Goal: Use online tool/utility: Utilize a website feature to perform a specific function

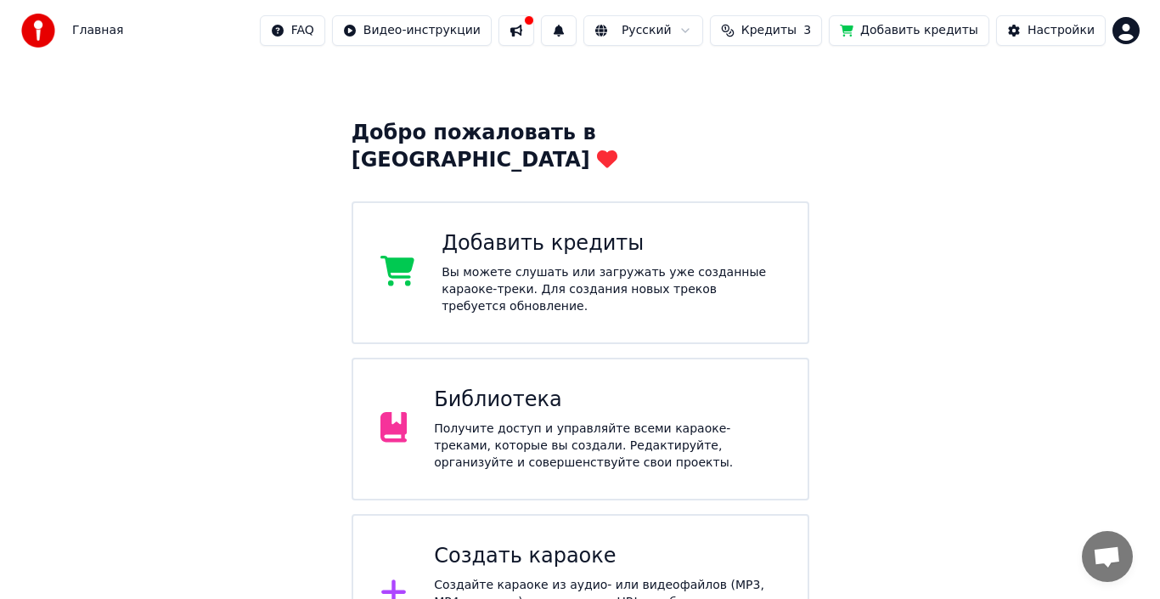
scroll to position [67, 0]
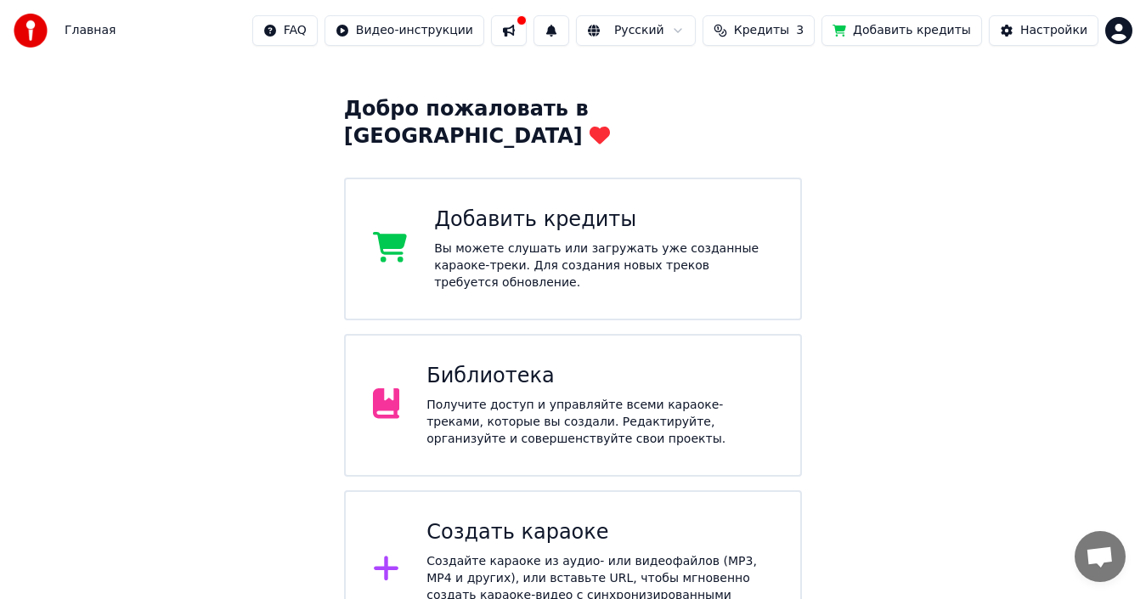
click at [464, 553] on div "Создайте караоке из аудио- или видеофайлов (MP3, MP4 и других), или вставьте UR…" at bounding box center [599, 587] width 346 height 68
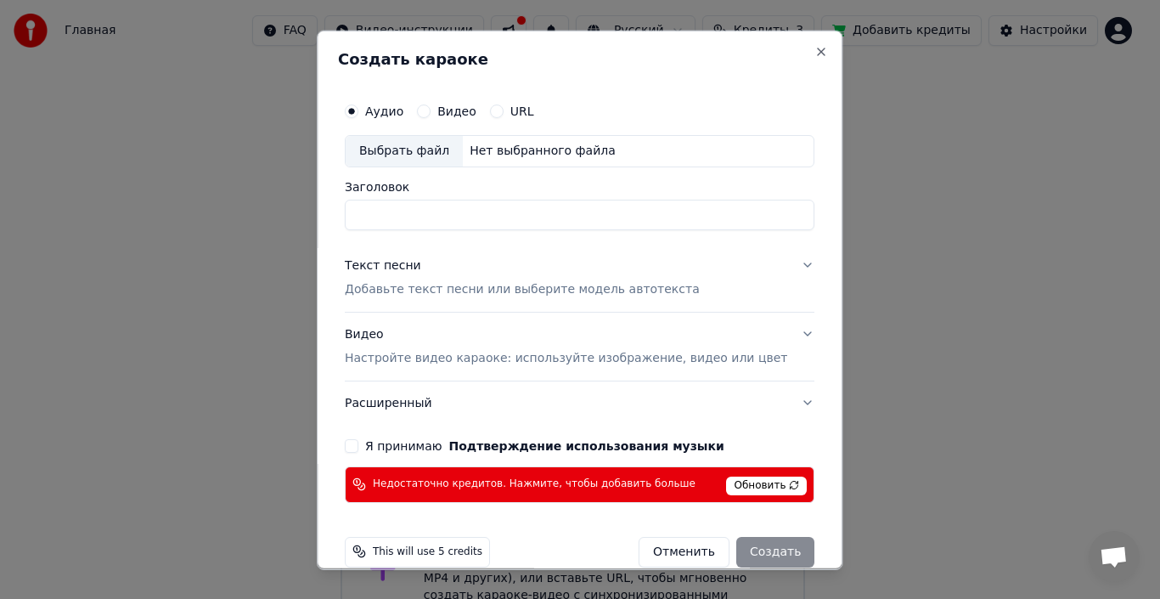
click at [408, 153] on div "Выбрать файл" at bounding box center [404, 150] width 117 height 31
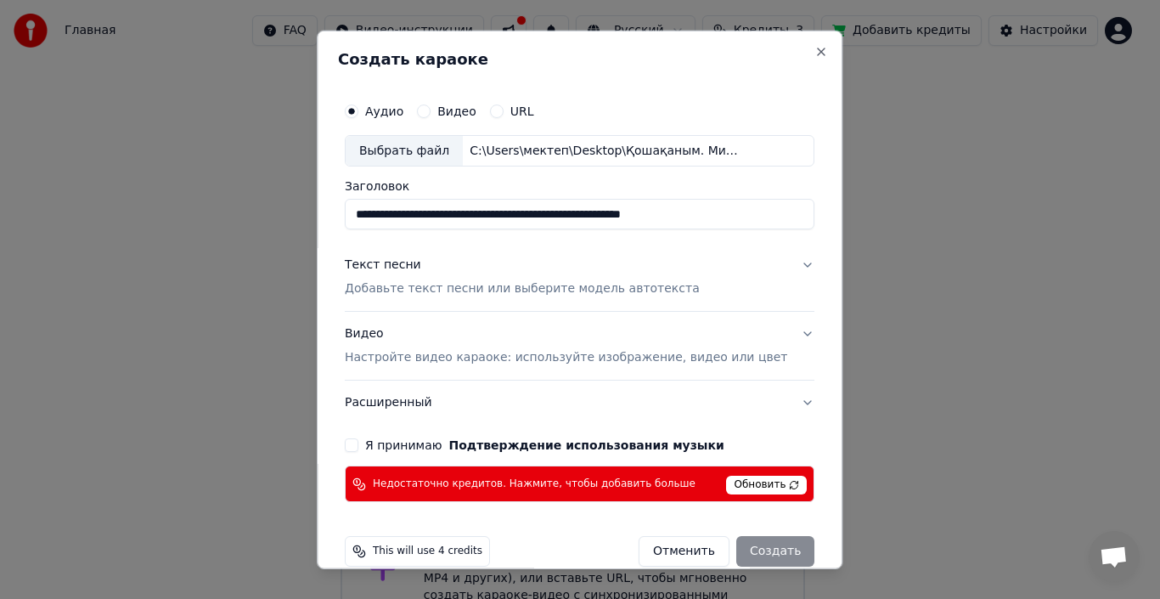
type input "**********"
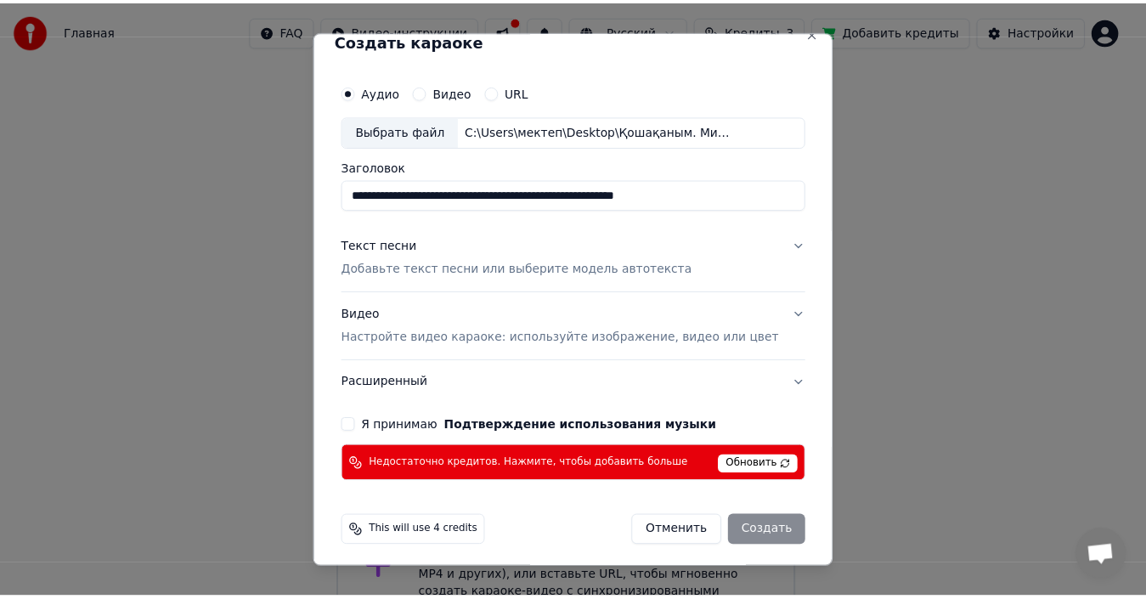
scroll to position [25, 0]
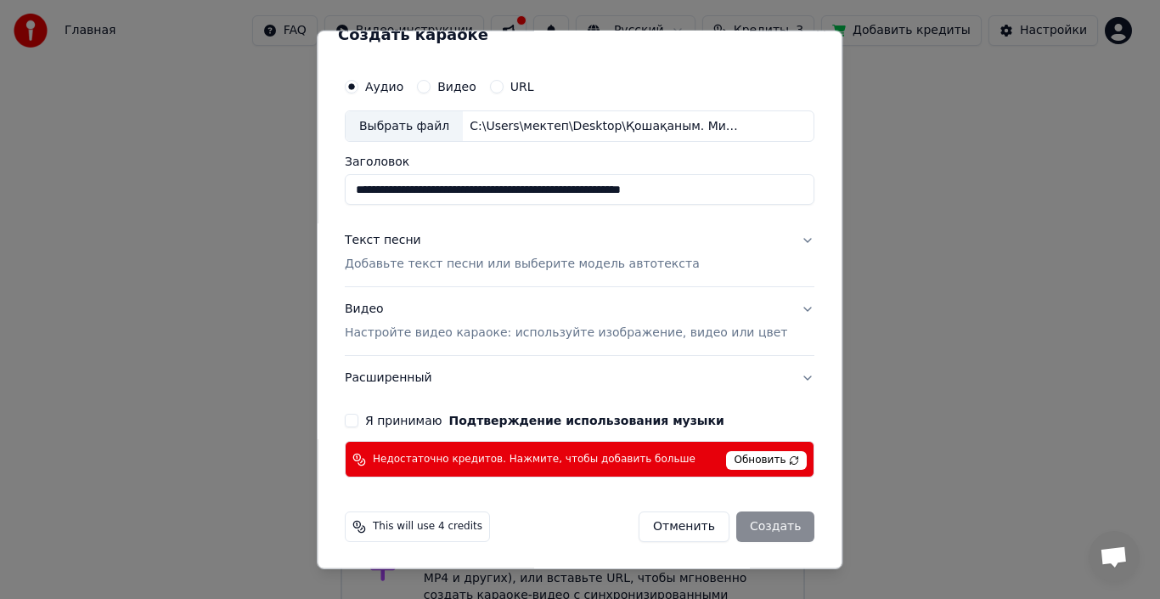
click at [734, 462] on span "Обновить" at bounding box center [767, 460] width 81 height 19
click at [730, 460] on span "Обновить" at bounding box center [767, 460] width 81 height 19
click at [641, 531] on button "Отменить" at bounding box center [684, 526] width 91 height 31
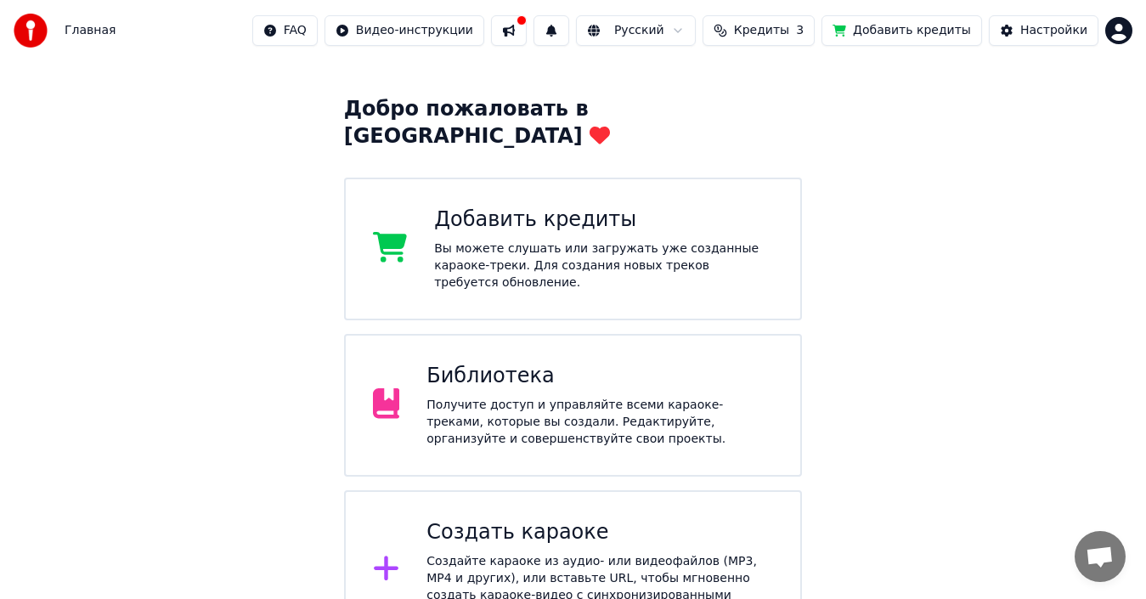
click at [547, 363] on div "Библиотека" at bounding box center [599, 376] width 346 height 27
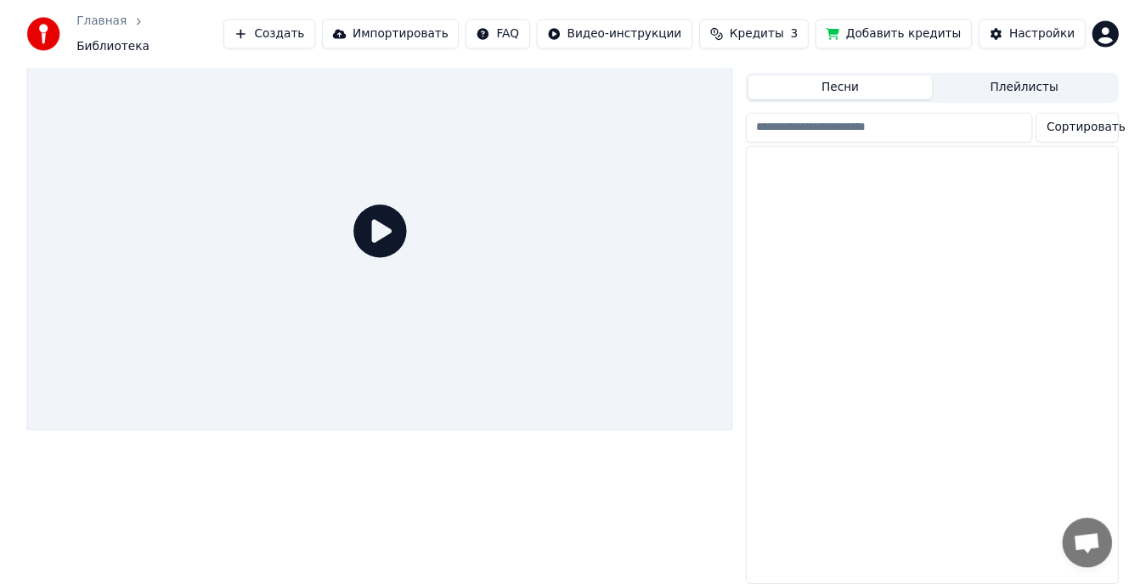
scroll to position [42, 0]
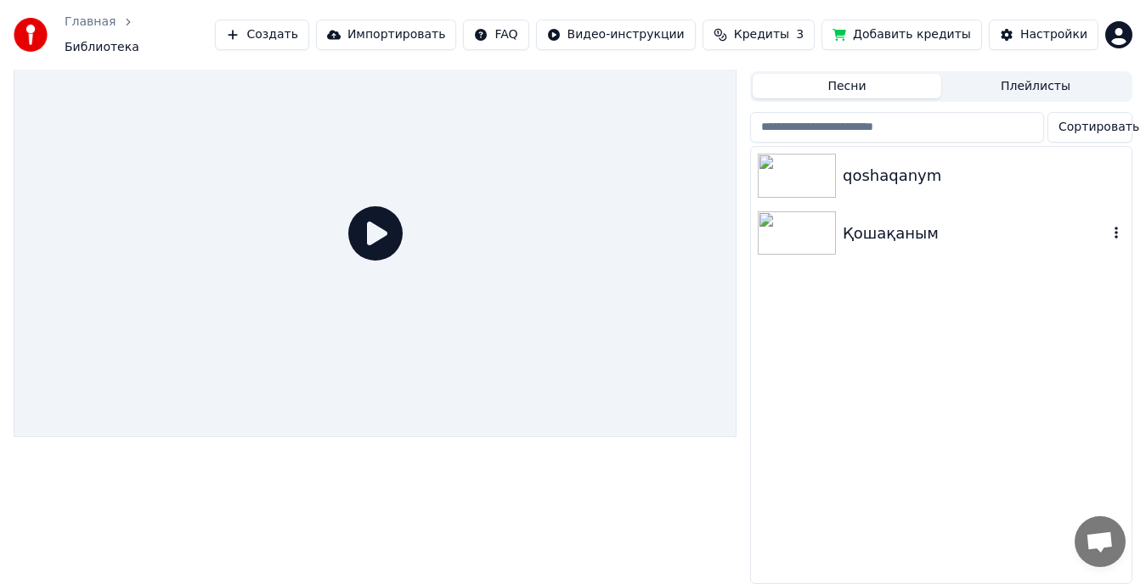
click at [874, 231] on div "Қошақаным" at bounding box center [974, 234] width 265 height 24
click at [873, 231] on div "Қошақаным" at bounding box center [974, 234] width 265 height 24
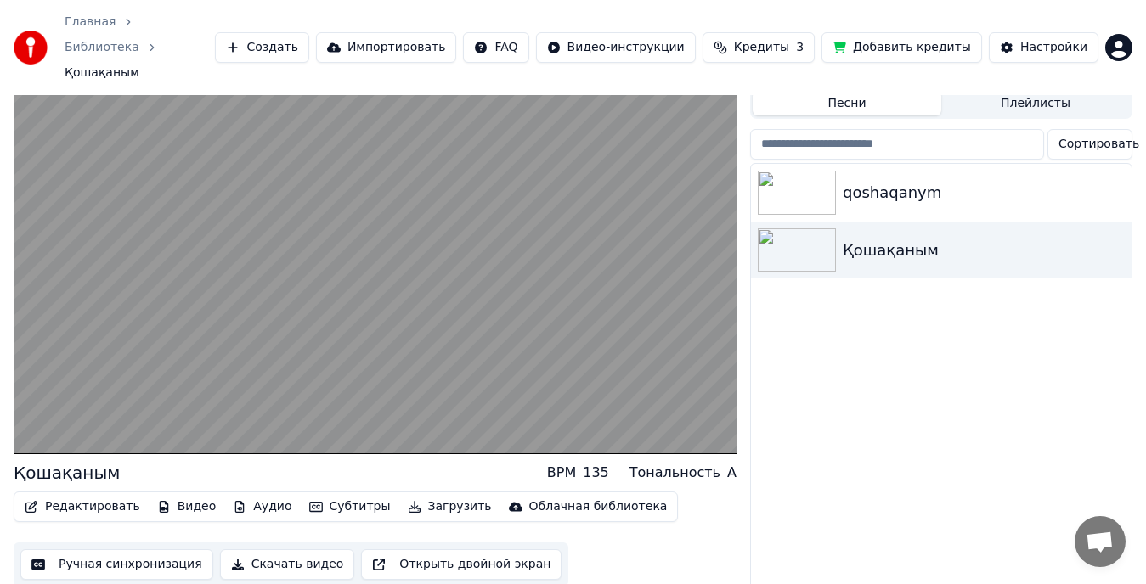
scroll to position [50, 0]
